Goal: Information Seeking & Learning: Compare options

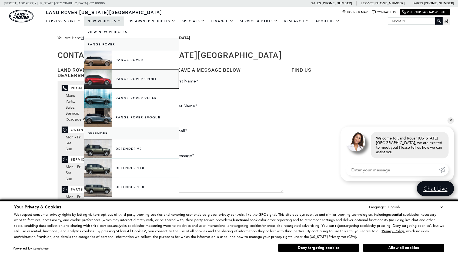
click at [121, 78] on link "Range Rover Sport" at bounding box center [131, 79] width 95 height 19
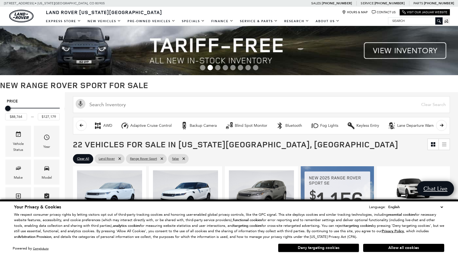
click at [336, 245] on button "Deny targeting cookies" at bounding box center [318, 247] width 81 height 9
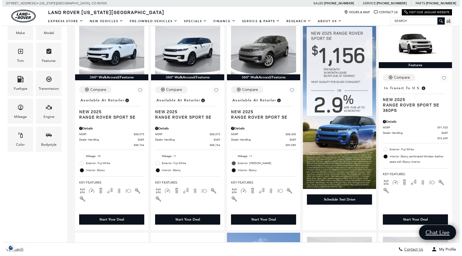
scroll to position [135, 0]
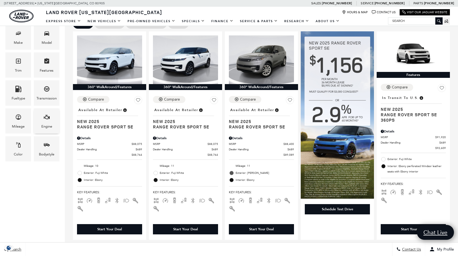
click at [50, 112] on div "Engine" at bounding box center [47, 120] width 26 height 25
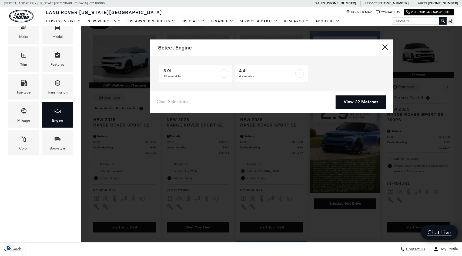
click at [381, 47] on button "Close" at bounding box center [385, 47] width 16 height 16
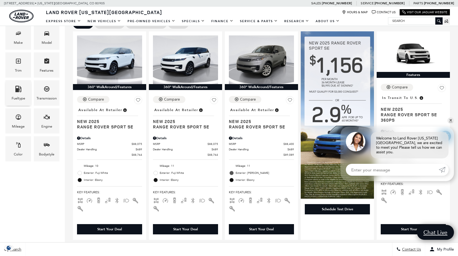
click at [28, 86] on div "Fueltype" at bounding box center [18, 92] width 26 height 25
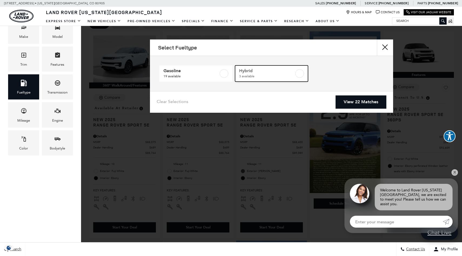
click at [304, 74] on label at bounding box center [299, 73] width 9 height 9
type input "$103,254"
type input "$114,344"
checkbox input "true"
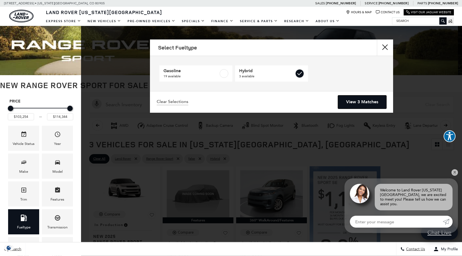
click at [366, 105] on link "View 3 Matches" at bounding box center [362, 101] width 48 height 13
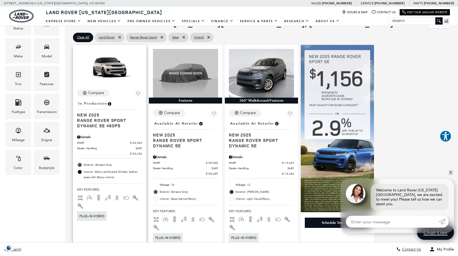
scroll to position [126, 0]
